Goal: Entertainment & Leisure: Browse casually

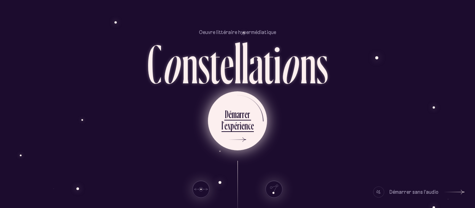
click at [221, 111] on ul "D é m a r r e r l ’ e x p é r i e n c e" at bounding box center [237, 120] width 59 height 59
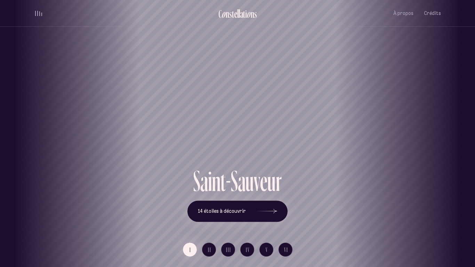
click at [320, 94] on div "Saint-Sauveur" at bounding box center [237, 83] width 475 height 167
click at [399, 151] on h1 "Saint-Sauveur" at bounding box center [238, 141] width 444 height 29
click at [389, 151] on h1 "Saint-Sauveur" at bounding box center [238, 141] width 444 height 29
click at [259, 155] on h1 "Saint-Sauveur" at bounding box center [238, 141] width 444 height 29
drag, startPoint x: 251, startPoint y: 147, endPoint x: 198, endPoint y: 152, distance: 53.4
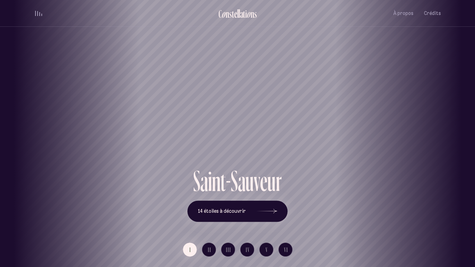
click at [198, 152] on h1 "Saint-Sauveur" at bounding box center [195, 141] width 444 height 29
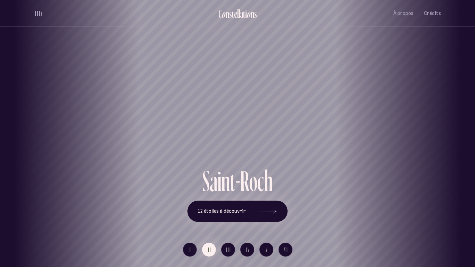
drag, startPoint x: 280, startPoint y: 143, endPoint x: 161, endPoint y: 160, distance: 119.9
click at [161, 160] on div "Saint-Roch" at bounding box center [119, 142] width 465 height 50
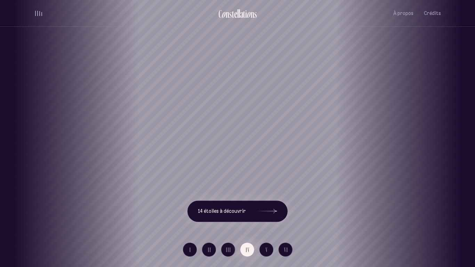
drag, startPoint x: 228, startPoint y: 152, endPoint x: 93, endPoint y: 183, distance: 138.2
click at [93, 183] on div "[GEOGRAPHIC_DATA] [GEOGRAPHIC_DATA] [GEOGRAPHIC_DATA][PERSON_NAME][GEOGRAPHIC_D…" at bounding box center [237, 133] width 475 height 267
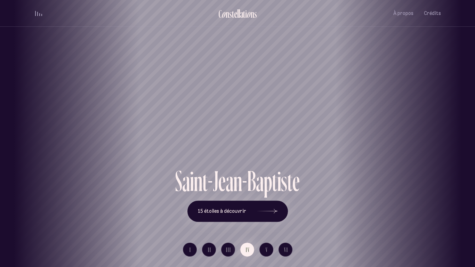
click at [244, 132] on h1 "Saint-Jean-[PERSON_NAME]" at bounding box center [238, 141] width 444 height 29
click at [240, 208] on span "15 étoiles à découvrir" at bounding box center [222, 211] width 48 height 6
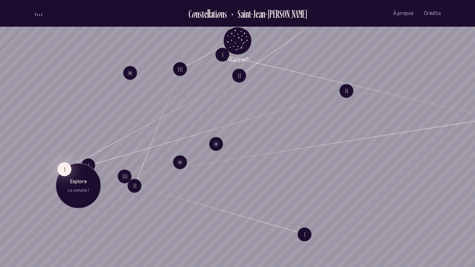
click at [61, 170] on button "I" at bounding box center [64, 169] width 14 height 14
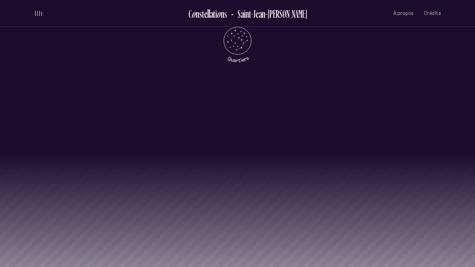
scroll to position [691, 0]
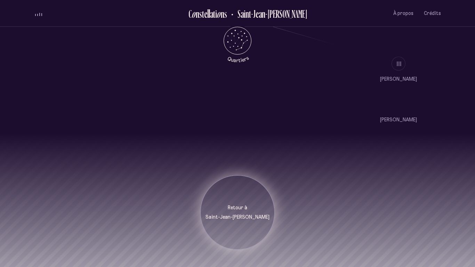
click at [232, 204] on p "Retour à" at bounding box center [238, 207] width 64 height 7
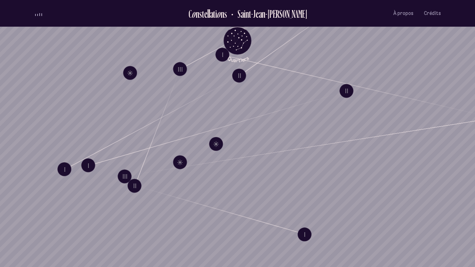
click at [249, 16] on h2 "Saint-Jean-[PERSON_NAME]" at bounding box center [269, 13] width 75 height 11
click at [241, 38] on icon "Retour au menu principal" at bounding box center [237, 40] width 21 height 21
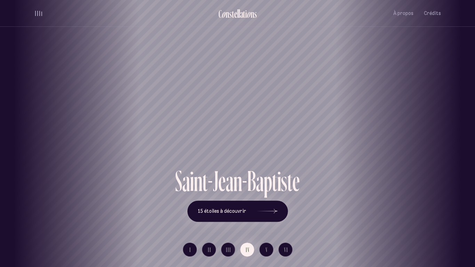
drag, startPoint x: 219, startPoint y: 131, endPoint x: 303, endPoint y: 144, distance: 84.4
click at [303, 144] on div "[GEOGRAPHIC_DATA] [GEOGRAPHIC_DATA] [GEOGRAPHIC_DATA][PERSON_NAME][GEOGRAPHIC_D…" at bounding box center [237, 133] width 475 height 267
drag, startPoint x: 69, startPoint y: 168, endPoint x: 194, endPoint y: 157, distance: 125.3
click at [194, 157] on div "[GEOGRAPHIC_DATA] [GEOGRAPHIC_DATA] [GEOGRAPHIC_DATA][PERSON_NAME][GEOGRAPHIC_D…" at bounding box center [237, 133] width 475 height 267
drag, startPoint x: 78, startPoint y: 157, endPoint x: 222, endPoint y: 124, distance: 147.8
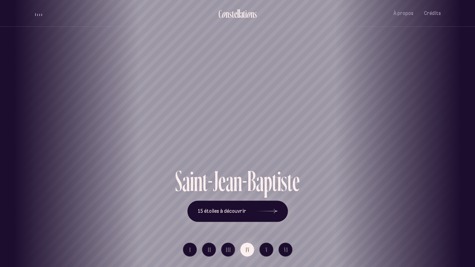
click at [222, 124] on div "Saint-Jean-[PERSON_NAME]" at bounding box center [381, 142] width 465 height 50
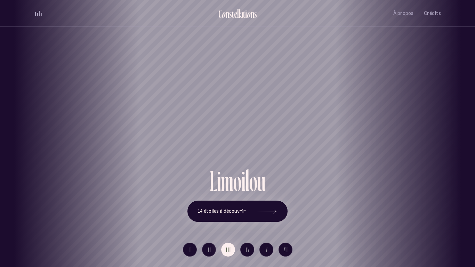
drag, startPoint x: 85, startPoint y: 159, endPoint x: 290, endPoint y: 132, distance: 206.9
click at [290, 132] on div "Limoilou" at bounding box center [443, 142] width 465 height 50
drag, startPoint x: 56, startPoint y: 177, endPoint x: 201, endPoint y: 147, distance: 147.4
click at [201, 147] on div "[GEOGRAPHIC_DATA] [GEOGRAPHIC_DATA] [GEOGRAPHIC_DATA][PERSON_NAME][GEOGRAPHIC_D…" at bounding box center [237, 133] width 475 height 267
click at [26, 161] on div "Saint-Roch" at bounding box center [237, 142] width 465 height 50
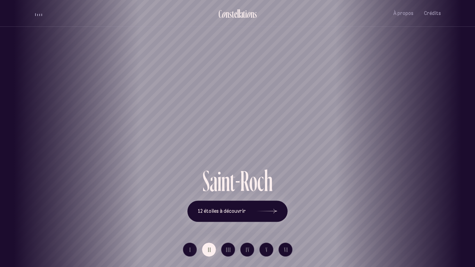
drag, startPoint x: 26, startPoint y: 161, endPoint x: 155, endPoint y: 117, distance: 136.2
click at [155, 117] on div "Saint-Roch" at bounding box center [254, 142] width 465 height 50
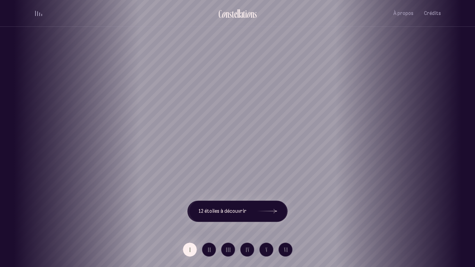
click at [155, 117] on div "[GEOGRAPHIC_DATA] [GEOGRAPHIC_DATA] [GEOGRAPHIC_DATA][PERSON_NAME][GEOGRAPHIC_D…" at bounding box center [237, 133] width 475 height 267
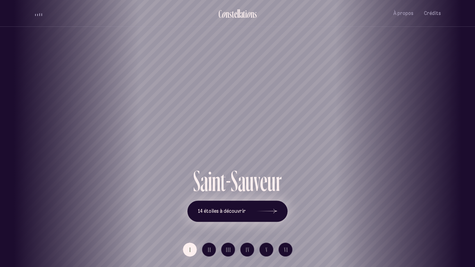
click at [235, 208] on span "14 étoiles à découvrir" at bounding box center [222, 211] width 48 height 6
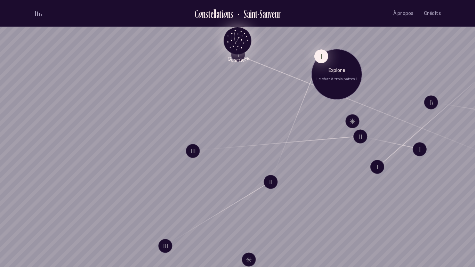
click at [320, 59] on button "I" at bounding box center [321, 56] width 14 height 14
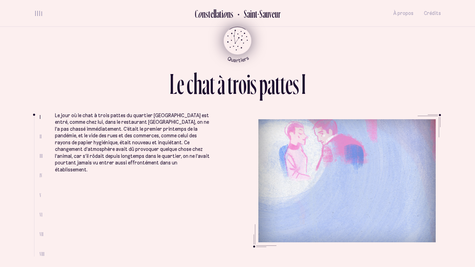
click at [82, 138] on p "Le jour où le chat à trois pattes du quartier [GEOGRAPHIC_DATA] est entré, comm…" at bounding box center [132, 142] width 155 height 61
click at [41, 137] on span "II" at bounding box center [41, 137] width 2 height 6
click at [292, 198] on ul "Le jour où le chat à trois pattes du quartier [GEOGRAPHIC_DATA] est entré, comm…" at bounding box center [248, 185] width 386 height 143
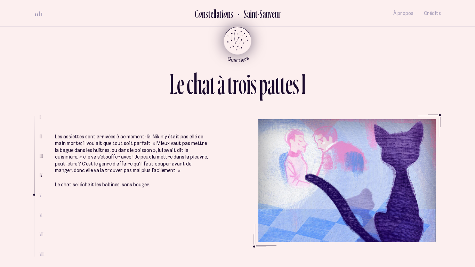
scroll to position [988, 0]
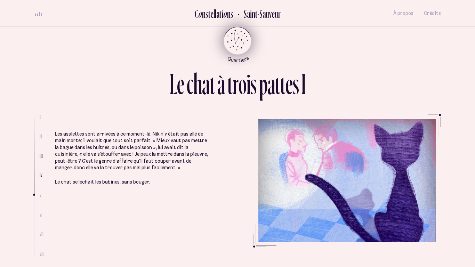
click at [124, 144] on p "Les assiettes sont arrivées à ce moment-là. Nik n’y était pas allé de main mort…" at bounding box center [132, 151] width 155 height 41
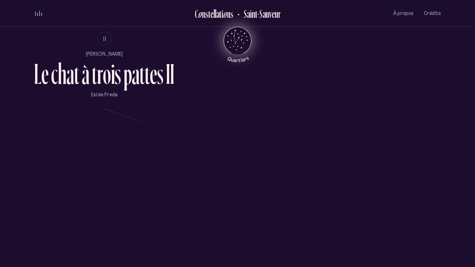
scroll to position [553, 0]
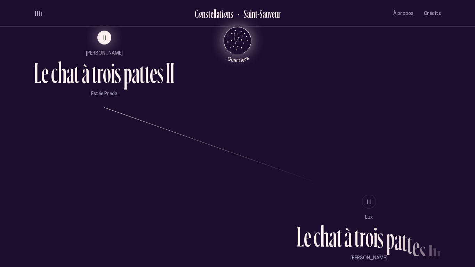
click at [102, 36] on button "II" at bounding box center [104, 38] width 14 height 14
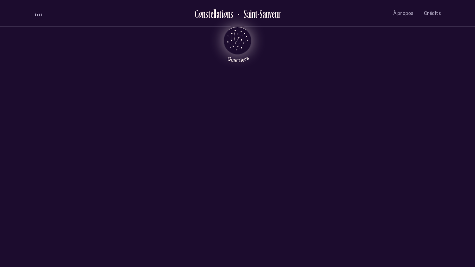
scroll to position [0, 0]
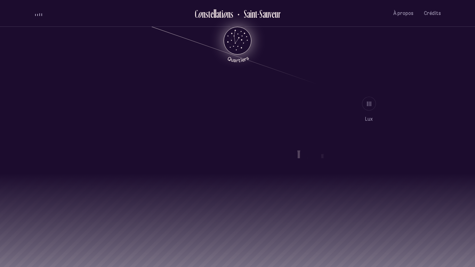
scroll to position [691, 0]
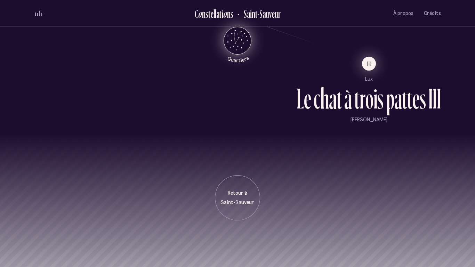
click at [373, 63] on button "III" at bounding box center [369, 64] width 14 height 14
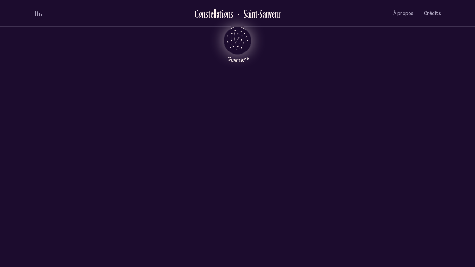
scroll to position [0, 0]
click at [232, 94] on ul "[PERSON_NAME]" at bounding box center [237, 93] width 37 height 35
click at [234, 87] on icon at bounding box center [237, 84] width 17 height 17
click at [239, 86] on use at bounding box center [237, 84] width 17 height 17
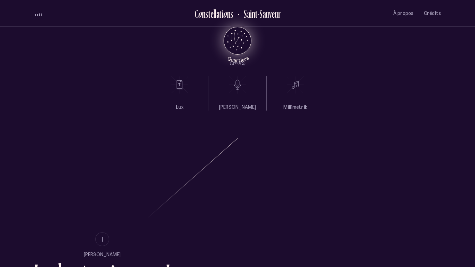
click at [235, 105] on p "[PERSON_NAME]" at bounding box center [237, 107] width 37 height 7
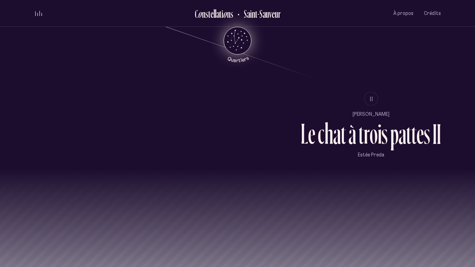
scroll to position [691, 0]
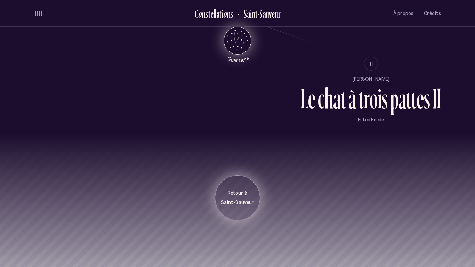
click at [240, 196] on p "Retour à" at bounding box center [237, 193] width 35 height 7
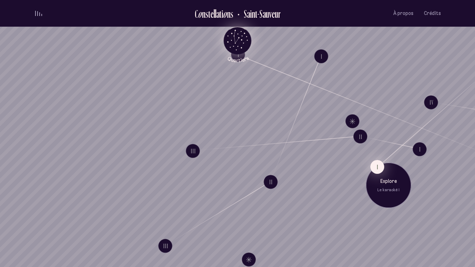
click at [379, 164] on button "I" at bounding box center [377, 167] width 14 height 14
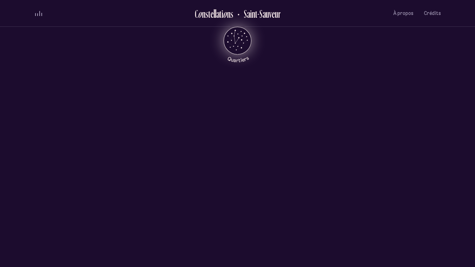
click at [237, 142] on div "I II Lux L e k a r a o k é I I [PERSON_NAME]" at bounding box center [237, 225] width 475 height 199
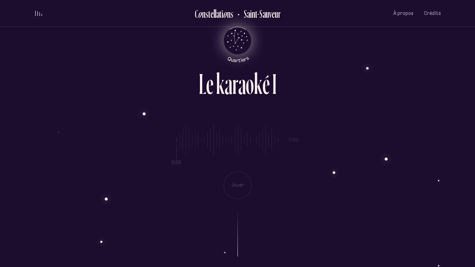
click at [204, 153] on div "0:00 0:00 Jouer" at bounding box center [237, 156] width 407 height 85
click at [243, 177] on div "0:00 0:00 Jouer" at bounding box center [237, 156] width 407 height 85
click at [289, 135] on div "0:00 0:00 Jouer" at bounding box center [237, 156] width 407 height 85
click at [231, 148] on div "0:00 0:00 Jouer" at bounding box center [237, 156] width 407 height 85
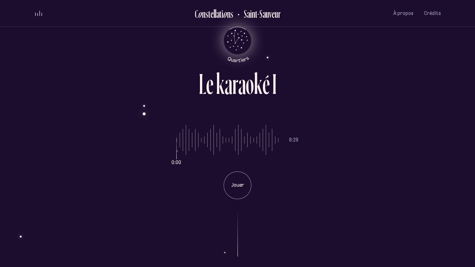
click at [231, 148] on input "range" at bounding box center [228, 140] width 102 height 52
click at [184, 142] on input "range" at bounding box center [228, 140] width 102 height 52
drag, startPoint x: 182, startPoint y: 141, endPoint x: 164, endPoint y: 143, distance: 17.8
type input "*"
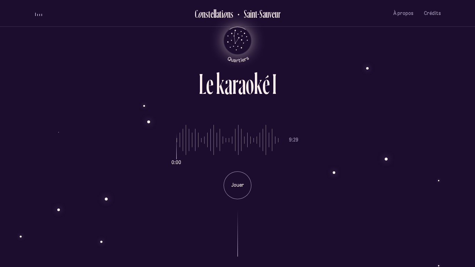
click at [177, 143] on input "range" at bounding box center [228, 140] width 102 height 52
click at [245, 180] on div "Jouer" at bounding box center [238, 185] width 28 height 28
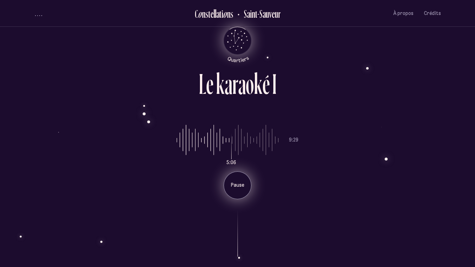
click at [240, 178] on div "Pause" at bounding box center [238, 185] width 28 height 28
click at [242, 39] on icon "Retour au menu principal" at bounding box center [237, 40] width 21 height 21
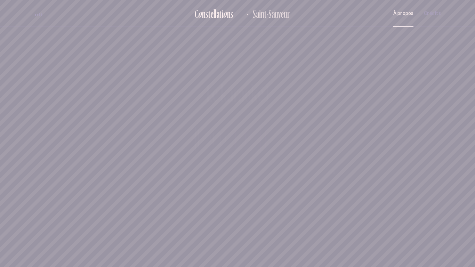
click at [405, 18] on button "À propos" at bounding box center [403, 13] width 20 height 16
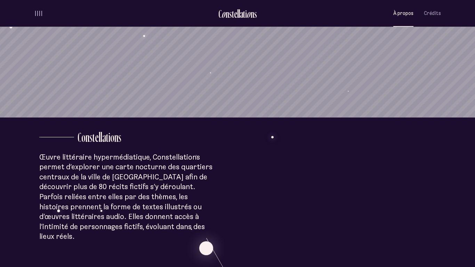
scroll to position [152, 0]
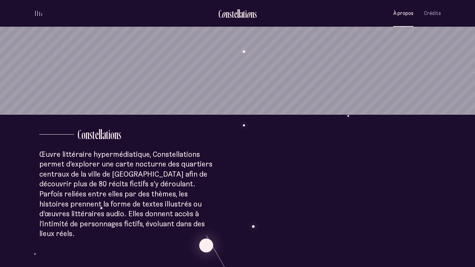
click at [38, 19] on ul "C o n s t e l l a t i o n s [GEOGRAPHIC_DATA] À propos Crédits Menu" at bounding box center [237, 13] width 407 height 27
click at [39, 14] on span "volume audio" at bounding box center [39, 14] width 1 height 3
click at [39, 15] on span "volume audio" at bounding box center [39, 15] width 1 height 1
click at [38, 15] on div "volume audio" at bounding box center [38, 13] width 7 height 5
click at [38, 15] on div "volume audio" at bounding box center [38, 15] width 7 height 2
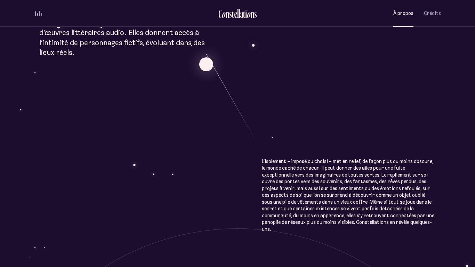
scroll to position [334, 0]
click at [34, 13] on button "volume audio" at bounding box center [38, 13] width 9 height 7
click at [38, 14] on button "volume audio" at bounding box center [38, 13] width 9 height 7
click at [37, 13] on span "volume audio" at bounding box center [37, 13] width 1 height 5
click at [37, 13] on button "volume audio" at bounding box center [38, 13] width 9 height 7
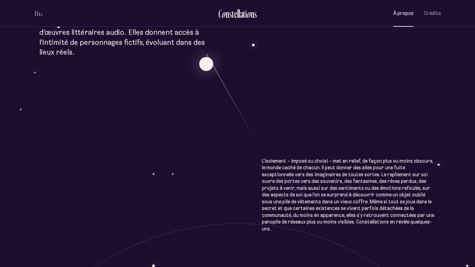
click at [37, 13] on span "volume audio" at bounding box center [37, 13] width 1 height 5
click at [37, 13] on button "volume audio" at bounding box center [38, 13] width 9 height 7
click at [38, 12] on div "volume audio" at bounding box center [38, 13] width 7 height 5
click at [41, 16] on div "volume audio" at bounding box center [38, 15] width 7 height 2
click at [227, 94] on div "À p r o p o s C o n s t e l l a t i o n s Œuvre littéraire hypermédiatique, Con…" at bounding box center [237, 126] width 475 height 920
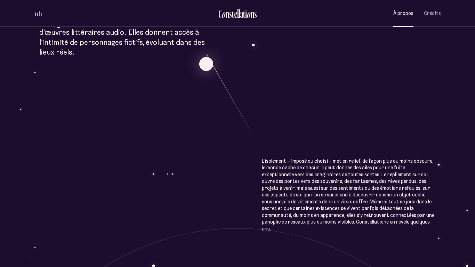
click at [39, 14] on span "volume audio" at bounding box center [39, 13] width 1 height 5
click at [40, 16] on button "volume audio" at bounding box center [38, 13] width 9 height 7
click at [255, 157] on div "À p r o p o s C o n s t e l l a t i o n s Œuvre littéraire hypermédiatique, Con…" at bounding box center [237, 126] width 475 height 920
click at [40, 18] on ul "C o n s t e l l a t i o n s [GEOGRAPHIC_DATA] À propos Crédits Menu" at bounding box center [237, 13] width 407 height 27
click at [42, 13] on button "volume audio" at bounding box center [38, 13] width 9 height 7
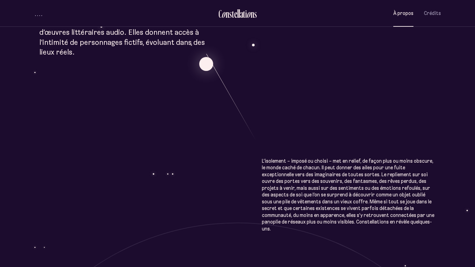
click at [42, 14] on button "volume audio" at bounding box center [38, 13] width 9 height 7
click at [43, 15] on li at bounding box center [100, 13] width 132 height 7
click at [41, 16] on button "volume audio" at bounding box center [38, 13] width 9 height 7
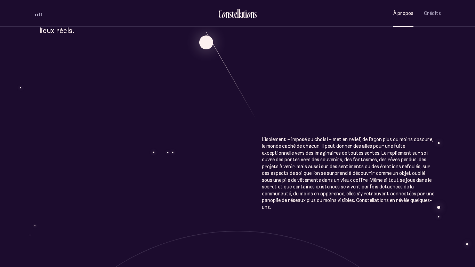
scroll to position [356, 0]
click at [431, 12] on span "Crédits" at bounding box center [432, 13] width 17 height 6
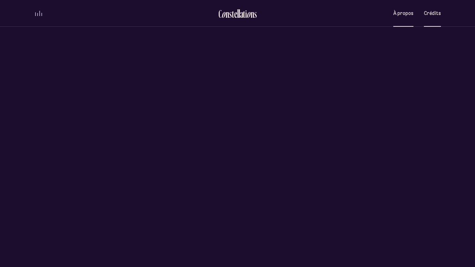
scroll to position [0, 0]
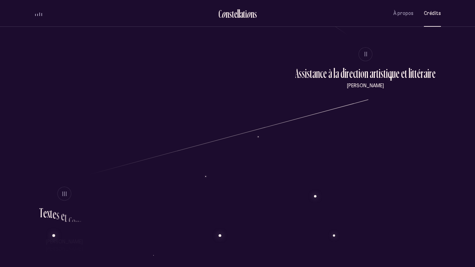
scroll to position [221, 0]
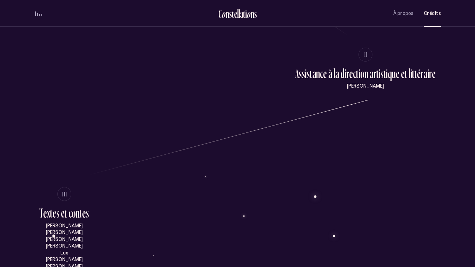
click at [42, 14] on span "volume audio" at bounding box center [41, 15] width 1 height 2
click at [42, 14] on div "volume audio" at bounding box center [38, 15] width 7 height 2
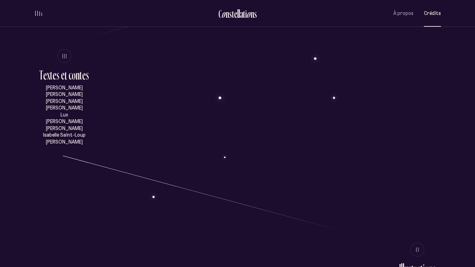
scroll to position [361, 0]
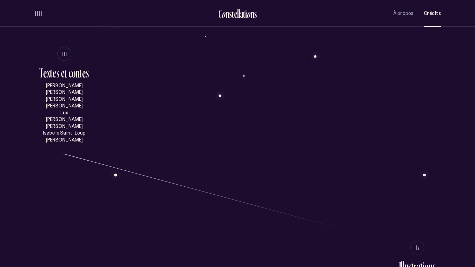
click at [40, 13] on span "volume audio" at bounding box center [39, 13] width 1 height 5
click at [40, 13] on button "volume audio" at bounding box center [38, 13] width 9 height 7
click at [40, 13] on span "volume audio" at bounding box center [39, 14] width 1 height 4
click at [40, 13] on button "volume audio" at bounding box center [38, 13] width 9 height 7
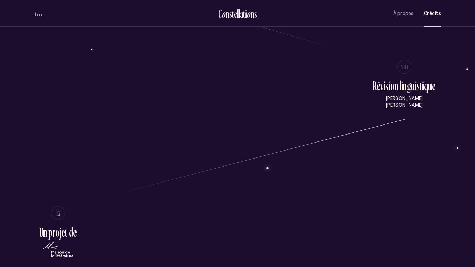
scroll to position [1140, 0]
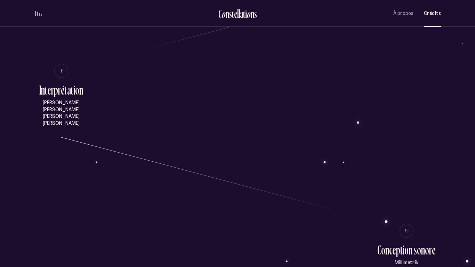
scroll to position [0, 0]
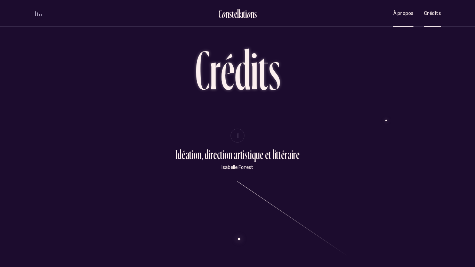
click at [403, 15] on span "À propos" at bounding box center [403, 13] width 20 height 6
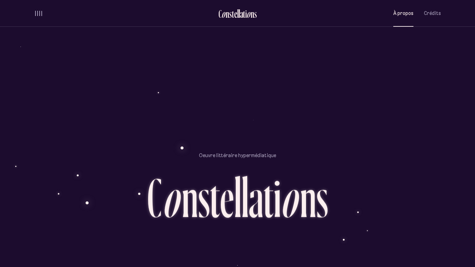
scroll to position [643, 0]
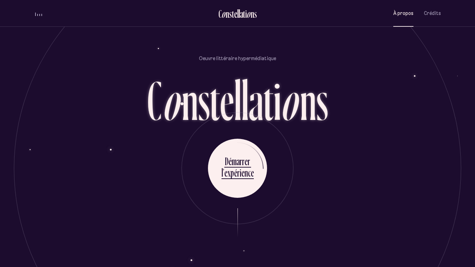
click at [420, 11] on div "À propos Crédits" at bounding box center [417, 13] width 48 height 16
click at [428, 16] on span "Crédits" at bounding box center [432, 13] width 17 height 6
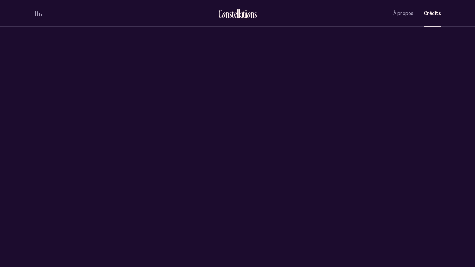
scroll to position [1713, 0]
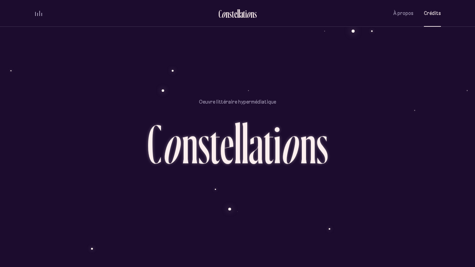
click at [41, 15] on div "volume audio" at bounding box center [38, 13] width 7 height 5
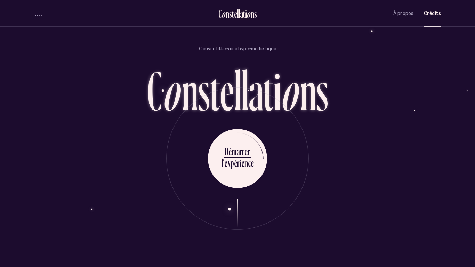
click at [41, 15] on div "volume audio" at bounding box center [38, 15] width 7 height 2
click at [41, 15] on div "volume audio" at bounding box center [38, 13] width 7 height 5
click at [40, 16] on div "volume audio" at bounding box center [38, 15] width 7 height 2
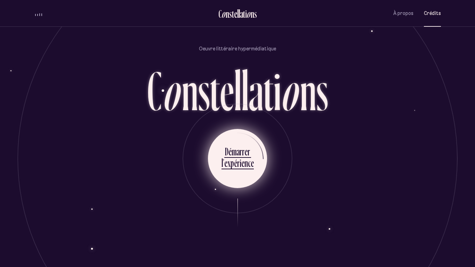
click at [243, 171] on div "l ’ e x p é r i e n c e" at bounding box center [238, 164] width 32 height 16
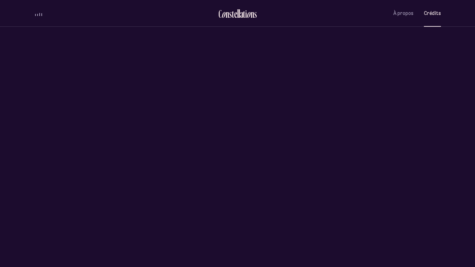
scroll to position [0, 0]
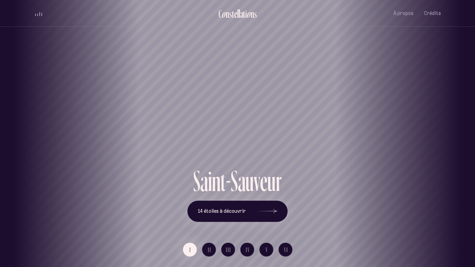
click at [38, 14] on div "volume audio" at bounding box center [38, 13] width 7 height 5
click at [38, 14] on div "volume audio" at bounding box center [38, 15] width 7 height 2
drag, startPoint x: 399, startPoint y: 146, endPoint x: 210, endPoint y: 140, distance: 189.2
click at [210, 140] on h1 "Saint-Sauveur" at bounding box center [168, 141] width 444 height 29
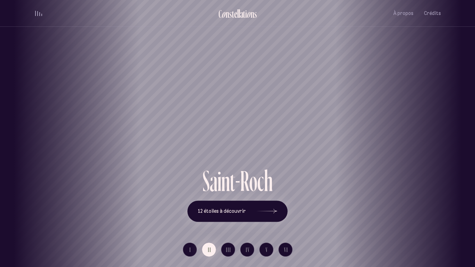
drag, startPoint x: 423, startPoint y: 151, endPoint x: 234, endPoint y: 117, distance: 191.9
click at [234, 117] on div "Saint-Roch" at bounding box center [48, 142] width 465 height 50
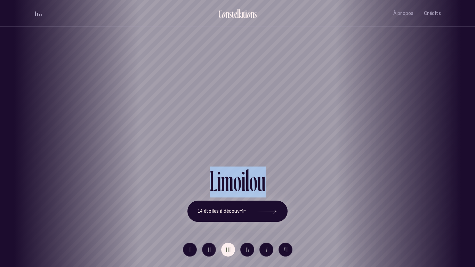
drag, startPoint x: 435, startPoint y: 170, endPoint x: 312, endPoint y: 166, distance: 123.5
click at [312, 166] on div "[GEOGRAPHIC_DATA] [GEOGRAPHIC_DATA] [GEOGRAPHIC_DATA][PERSON_NAME][GEOGRAPHIC_D…" at bounding box center [237, 133] width 475 height 267
drag, startPoint x: 428, startPoint y: 167, endPoint x: 323, endPoint y: 164, distance: 105.0
click at [323, 164] on div "[GEOGRAPHIC_DATA] [GEOGRAPHIC_DATA] [GEOGRAPHIC_DATA][PERSON_NAME][GEOGRAPHIC_D…" at bounding box center [237, 133] width 475 height 267
click at [223, 131] on h1 "Limoilou" at bounding box center [15, 141] width 444 height 29
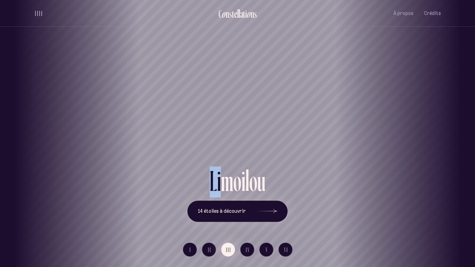
drag, startPoint x: 462, startPoint y: 158, endPoint x: 223, endPoint y: 178, distance: 240.1
click at [223, 178] on div "[GEOGRAPHIC_DATA] [GEOGRAPHIC_DATA] [GEOGRAPHIC_DATA][PERSON_NAME][GEOGRAPHIC_D…" at bounding box center [237, 133] width 475 height 267
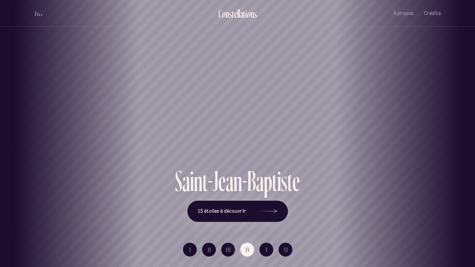
click at [362, 161] on div "Saint-Jean-[PERSON_NAME]" at bounding box center [237, 142] width 465 height 50
click at [408, 12] on span "À propos" at bounding box center [403, 13] width 20 height 6
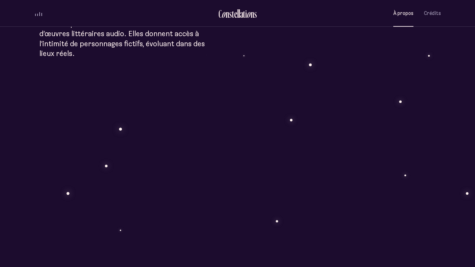
scroll to position [333, 0]
click at [415, 75] on div "À p r o p o s C o n s t e l l a t i o n s Œuvre littéraire hypermédiatique, Con…" at bounding box center [237, 127] width 475 height 920
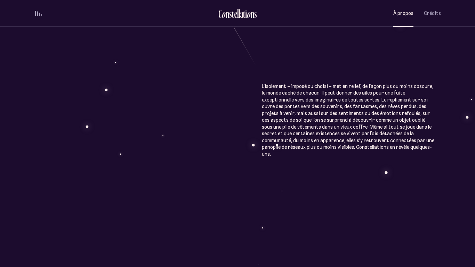
scroll to position [643, 0]
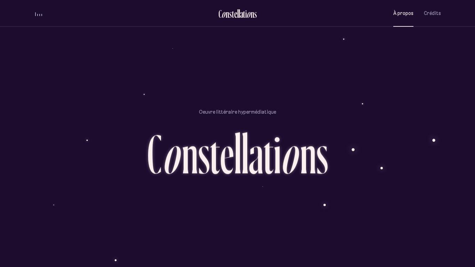
click at [39, 14] on span "volume audio" at bounding box center [39, 15] width 1 height 2
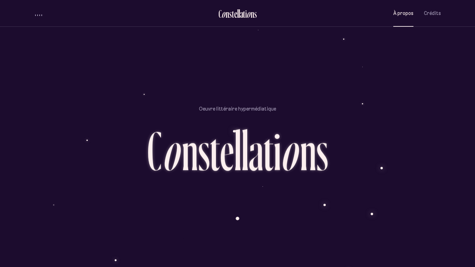
click at [39, 14] on span "volume audio" at bounding box center [39, 15] width 1 height 2
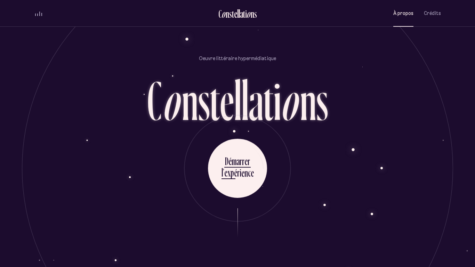
click at [39, 14] on span "volume audio" at bounding box center [39, 13] width 1 height 5
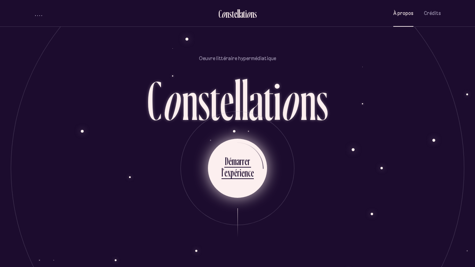
click at [241, 166] on div "e" at bounding box center [242, 173] width 3 height 14
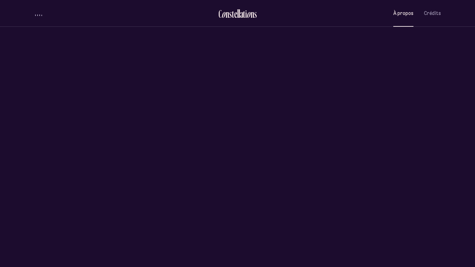
scroll to position [0, 0]
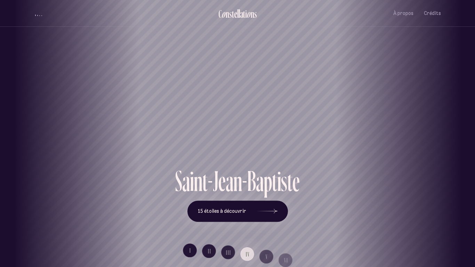
click at [40, 14] on div "volume audio" at bounding box center [38, 15] width 7 height 2
click at [40, 14] on span "volume audio" at bounding box center [39, 13] width 1 height 5
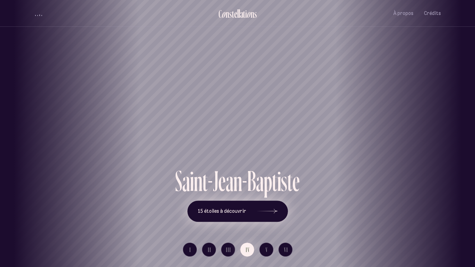
click at [226, 208] on button "15 étoiles à découvrir" at bounding box center [237, 212] width 100 height 22
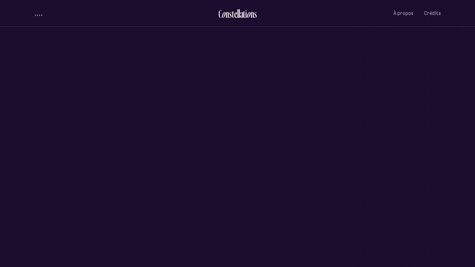
click at [33, 14] on div "C o n s t e l l a t i o n s [GEOGRAPHIC_DATA] À propos Crédits Menu Quartiers" at bounding box center [237, 13] width 417 height 27
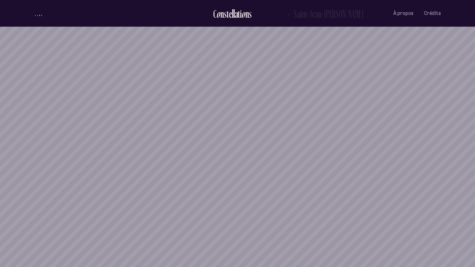
click at [38, 16] on button "volume audio" at bounding box center [38, 13] width 9 height 7
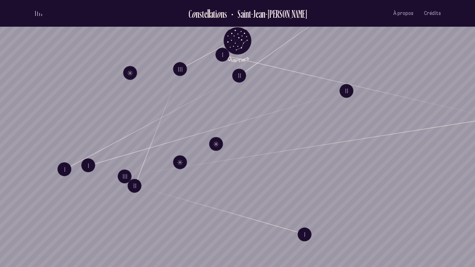
click at [40, 14] on span "volume audio" at bounding box center [39, 14] width 1 height 3
click at [40, 14] on span "volume audio" at bounding box center [39, 15] width 1 height 2
click at [37, 15] on span "volume audio" at bounding box center [37, 14] width 1 height 3
click at [39, 15] on span "volume audio" at bounding box center [39, 15] width 1 height 2
click at [36, 15] on div "volume audio" at bounding box center [38, 13] width 7 height 5
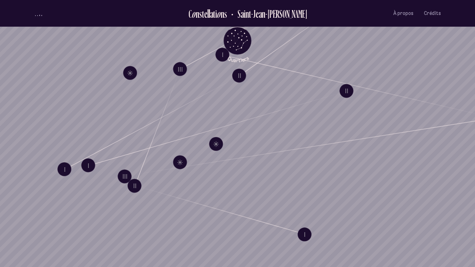
click at [36, 16] on button "volume audio" at bounding box center [38, 13] width 9 height 7
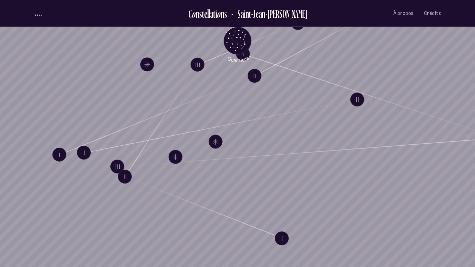
click at [21, 69] on div "Loader C o n s t e l l a t i o n s Saint-[PERSON_NAME] À propos Crédits Menu Qu…" at bounding box center [237, 133] width 475 height 267
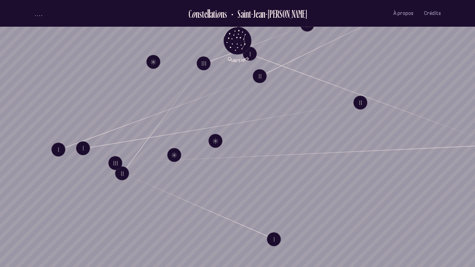
click at [39, 17] on ul "C o n s t e l l a t i o n s Saint-[PERSON_NAME] À propos Crédits Menu" at bounding box center [237, 13] width 407 height 27
click at [41, 15] on span "volume audio" at bounding box center [41, 15] width 1 height 1
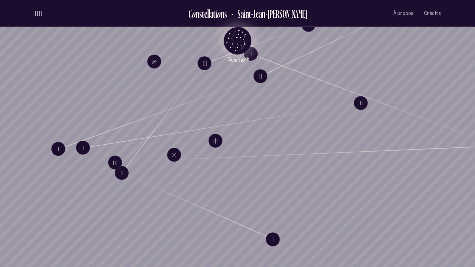
click at [251, 56] on icon "Quartiers" at bounding box center [237, 51] width 41 height 21
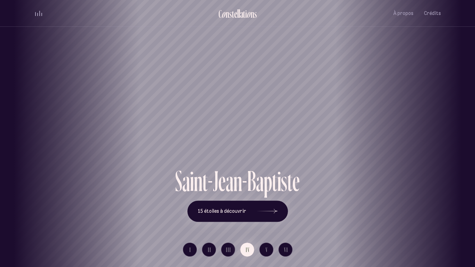
click at [226, 208] on div "[GEOGRAPHIC_DATA] [GEOGRAPHIC_DATA] [GEOGRAPHIC_DATA][PERSON_NAME][GEOGRAPHIC_D…" at bounding box center [237, 133] width 475 height 267
click at [223, 208] on button "15 étoiles à découvrir" at bounding box center [237, 212] width 100 height 22
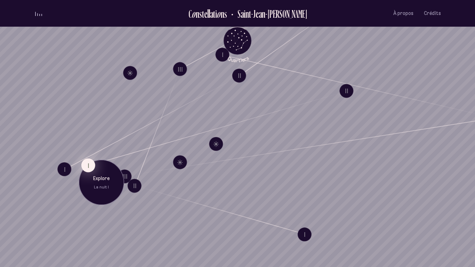
click at [87, 166] on button "I" at bounding box center [88, 166] width 14 height 14
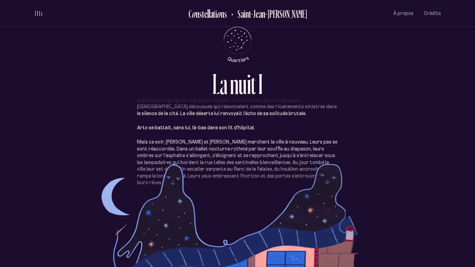
scroll to position [177, 0]
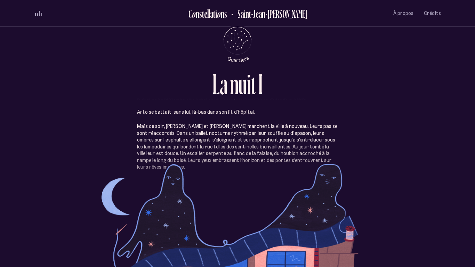
click at [138, 162] on p "Mais ce soir, [PERSON_NAME] et [PERSON_NAME] marchent la ville à nouveau. Leurs…" at bounding box center [237, 147] width 201 height 48
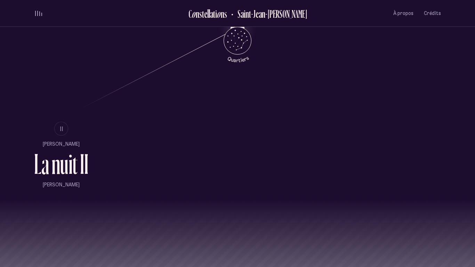
scroll to position [470, 0]
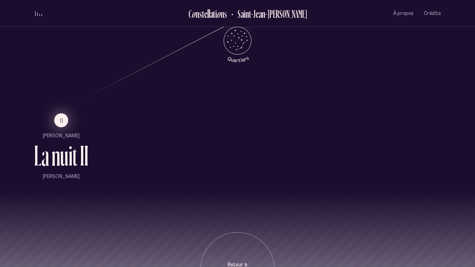
click at [63, 123] on span "II" at bounding box center [61, 121] width 3 height 6
click at [63, 123] on ul "II [PERSON_NAME] L a n u i t I I [PERSON_NAME]" at bounding box center [61, 146] width 54 height 67
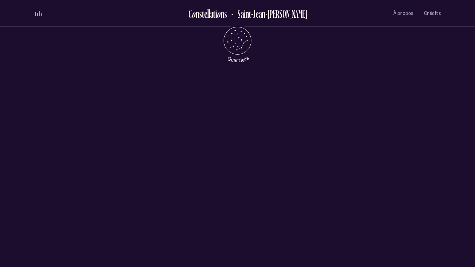
scroll to position [0, 0]
click at [256, 127] on div "0:00 0:00 Jouer" at bounding box center [237, 168] width 393 height 82
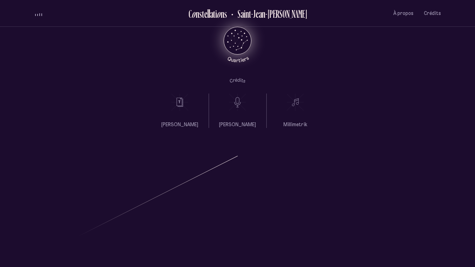
click at [240, 35] on icon "Retour au menu principal" at bounding box center [237, 40] width 21 height 21
